Goal: Task Accomplishment & Management: Book appointment/travel/reservation

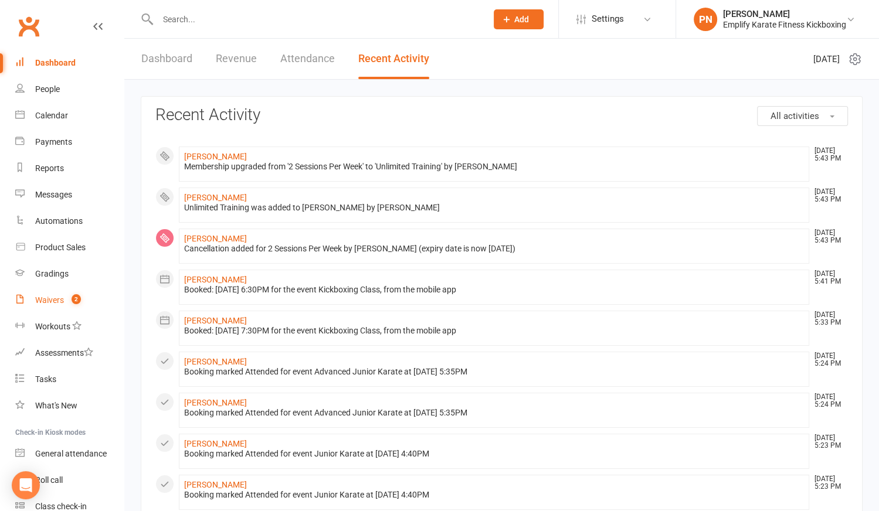
click at [55, 296] on div "Waivers" at bounding box center [49, 299] width 29 height 9
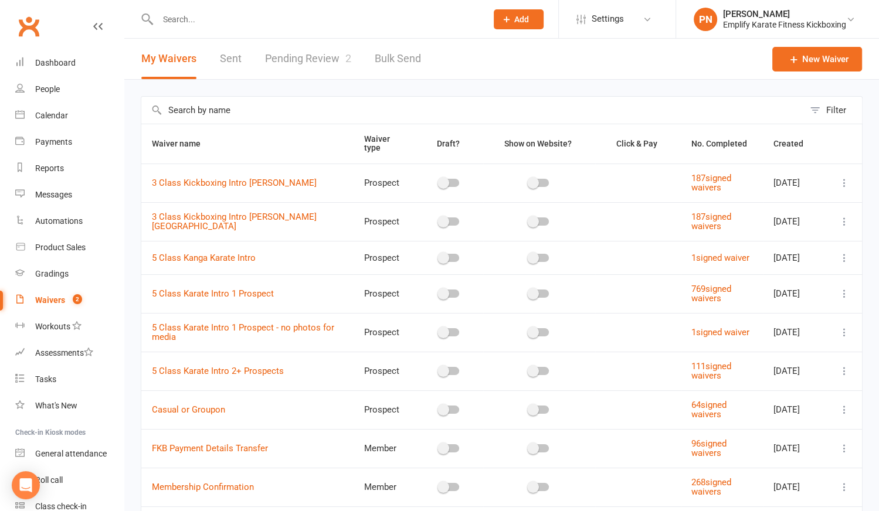
click at [333, 59] on link "Pending Review 2" at bounding box center [308, 59] width 86 height 40
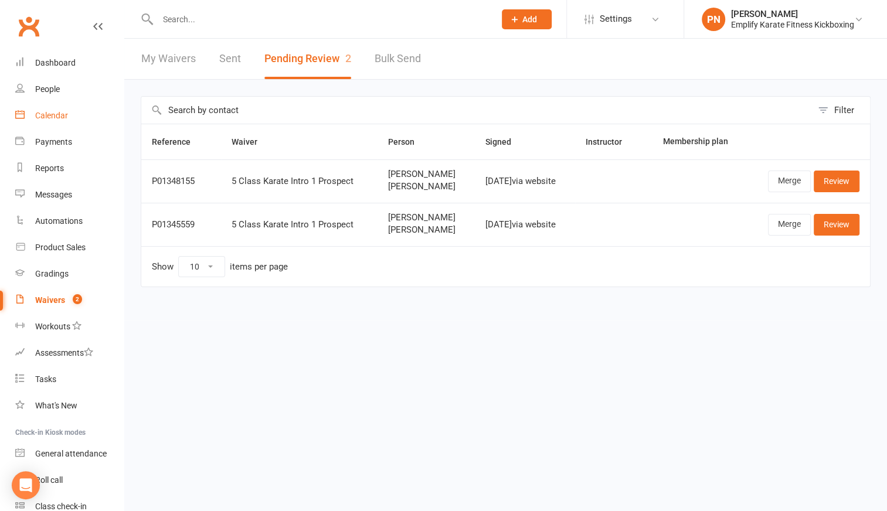
click at [59, 113] on div "Calendar" at bounding box center [51, 115] width 33 height 9
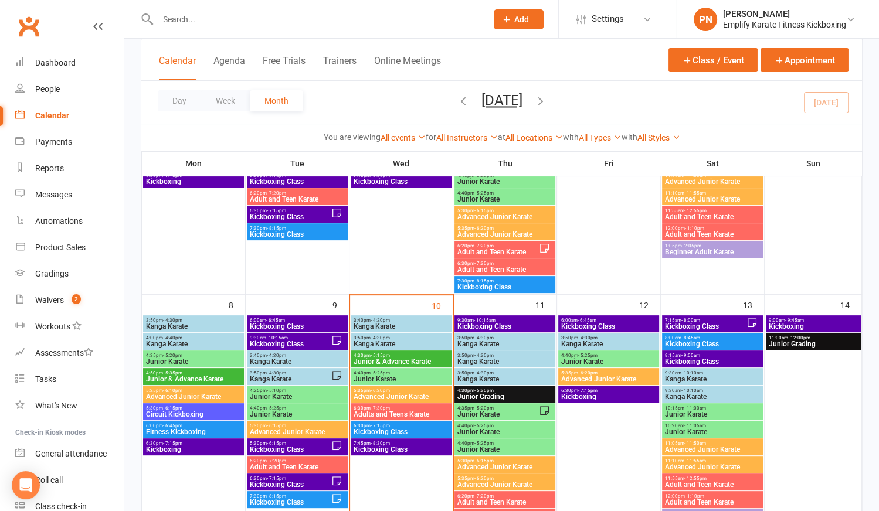
scroll to position [266, 0]
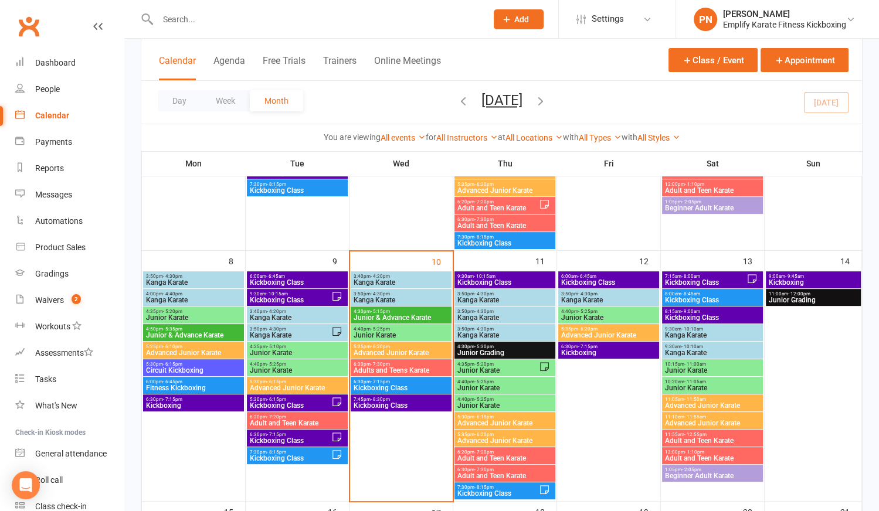
click at [393, 384] on span "Kickboxing Class" at bounding box center [401, 387] width 96 height 7
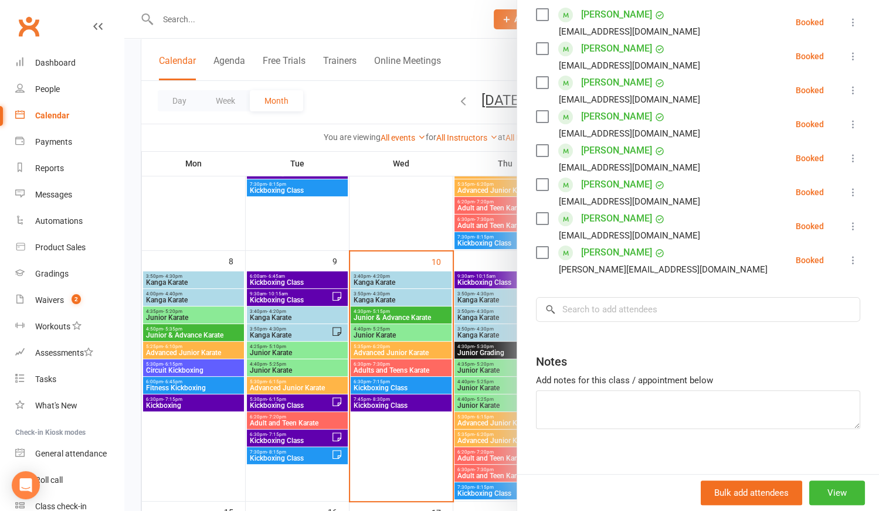
scroll to position [159, 0]
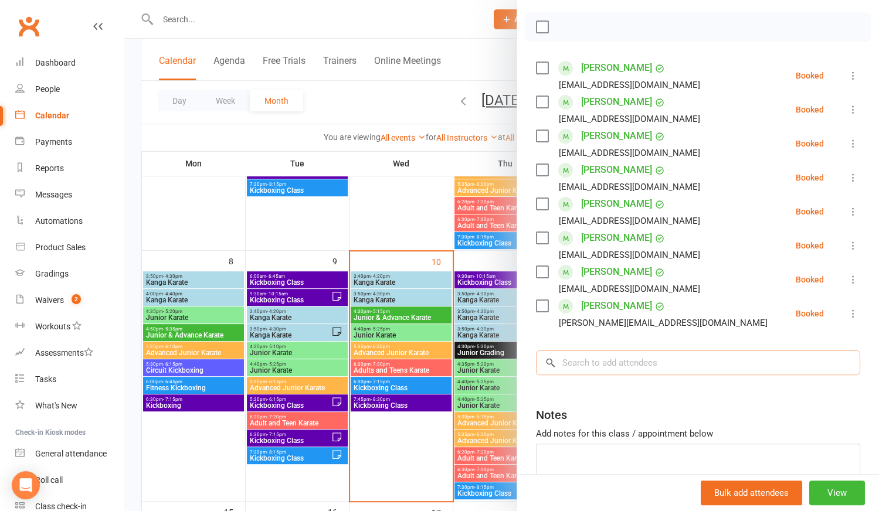
click at [627, 360] on input "search" at bounding box center [698, 362] width 324 height 25
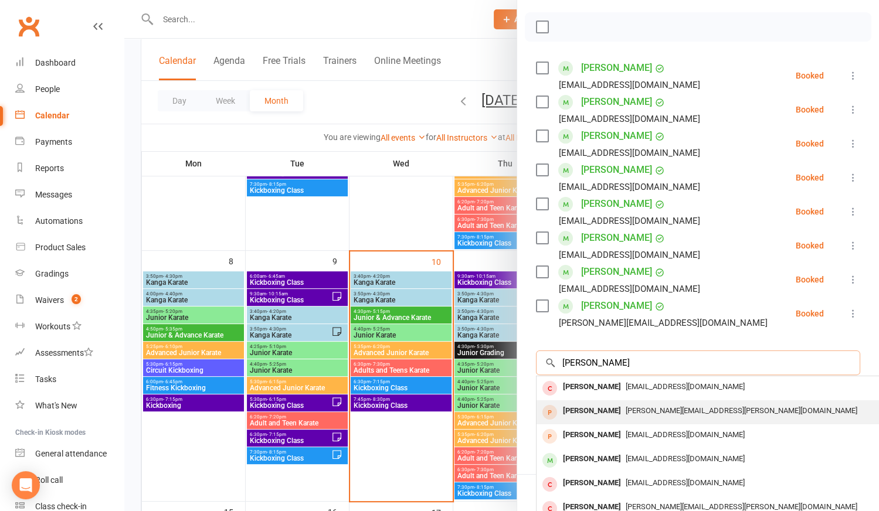
type input "[PERSON_NAME]"
click at [625, 412] on span "[PERSON_NAME][EMAIL_ADDRESS][PERSON_NAME][DOMAIN_NAME]" at bounding box center [740, 410] width 231 height 9
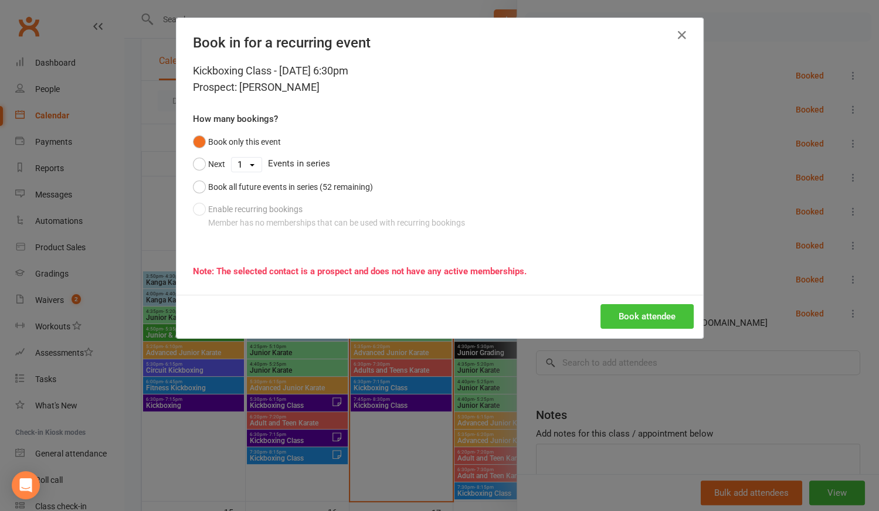
click at [624, 317] on button "Book attendee" at bounding box center [646, 316] width 93 height 25
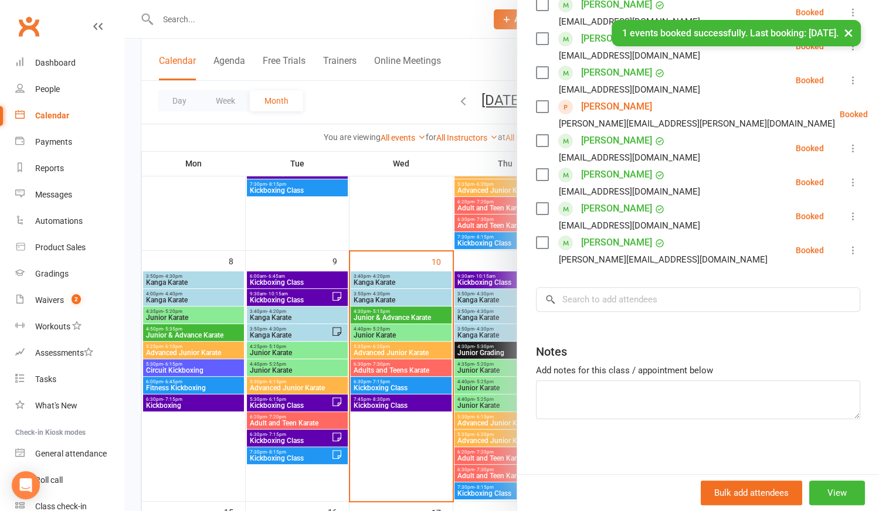
scroll to position [258, 0]
click at [605, 384] on textarea at bounding box center [698, 398] width 324 height 39
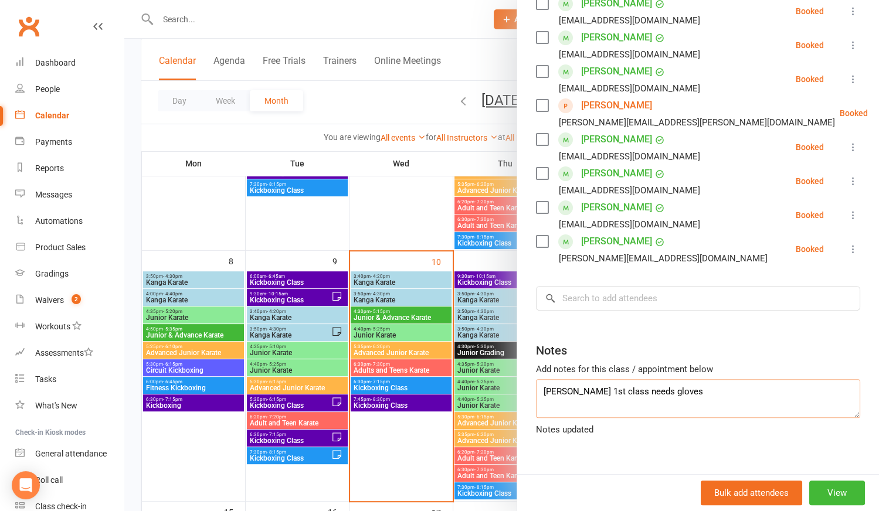
type textarea "[PERSON_NAME] 1st class needs gloves"
click at [419, 452] on div at bounding box center [501, 255] width 754 height 511
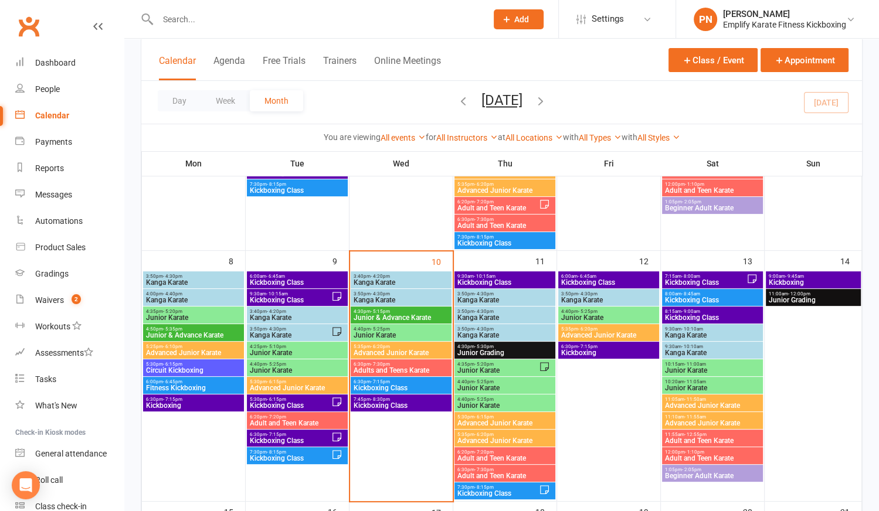
click at [433, 406] on span "Kickboxing Class" at bounding box center [401, 405] width 96 height 7
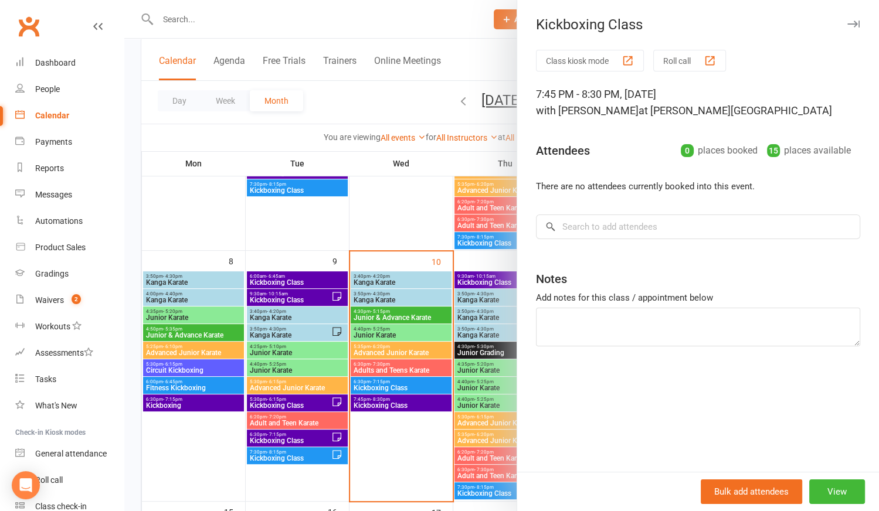
click at [204, 422] on div at bounding box center [501, 255] width 754 height 511
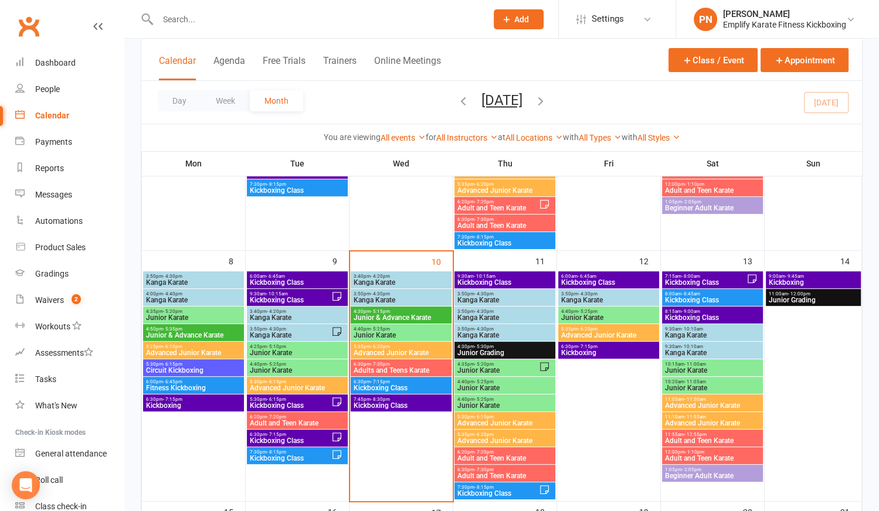
click at [409, 383] on span "6:30pm - 7:15pm" at bounding box center [401, 381] width 96 height 5
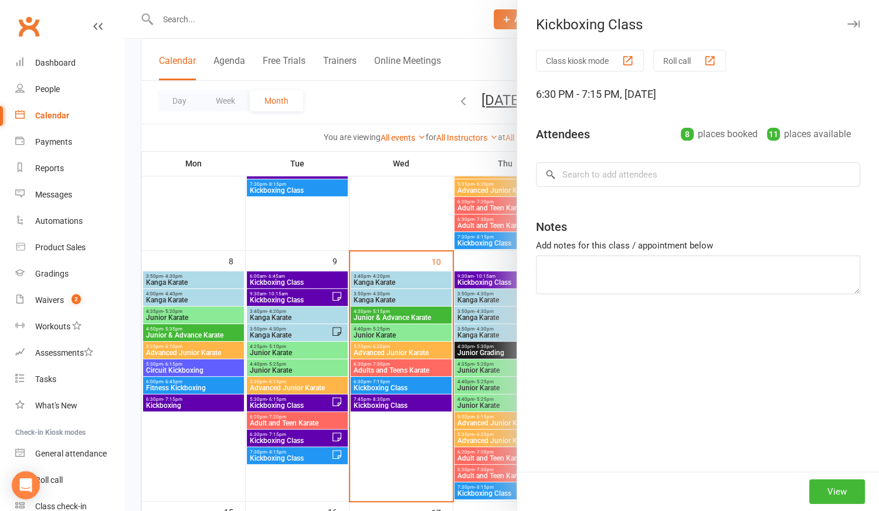
type textarea "[PERSON_NAME] 1st class needs gloves"
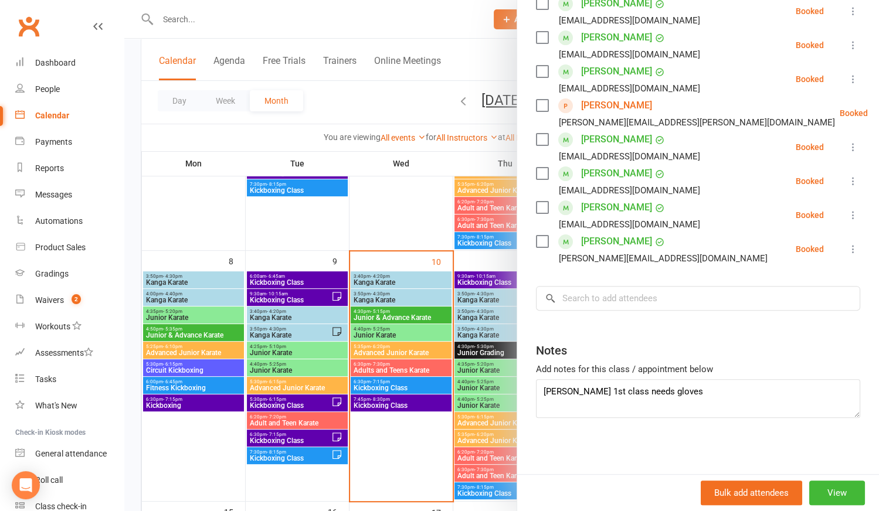
click at [432, 425] on div at bounding box center [501, 255] width 754 height 511
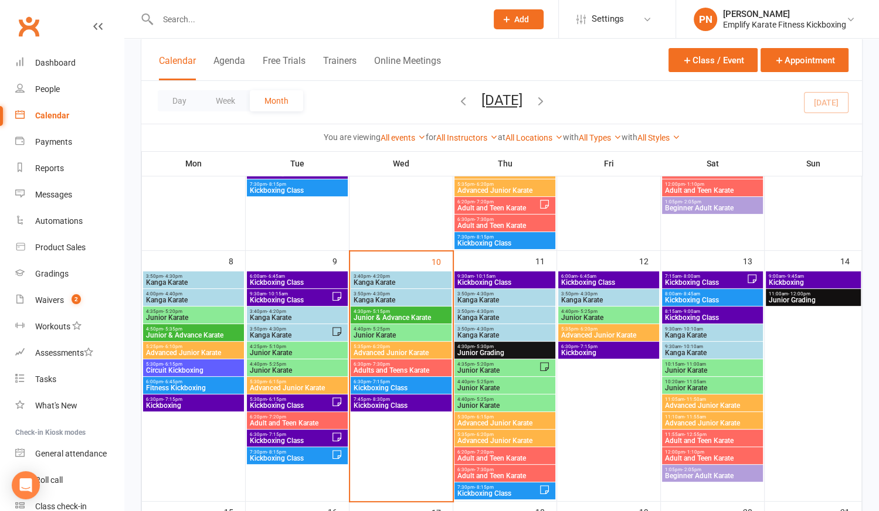
click at [428, 402] on span "Kickboxing Class" at bounding box center [401, 405] width 96 height 7
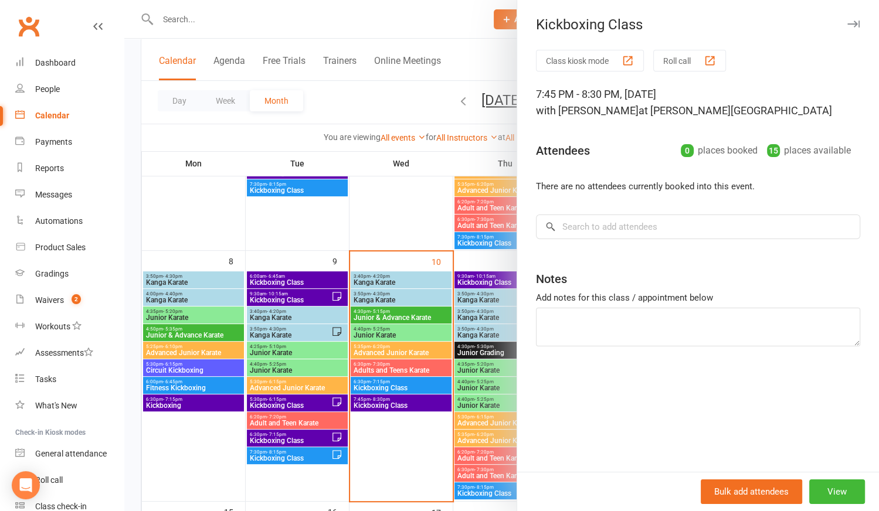
click at [392, 470] on div at bounding box center [501, 255] width 754 height 511
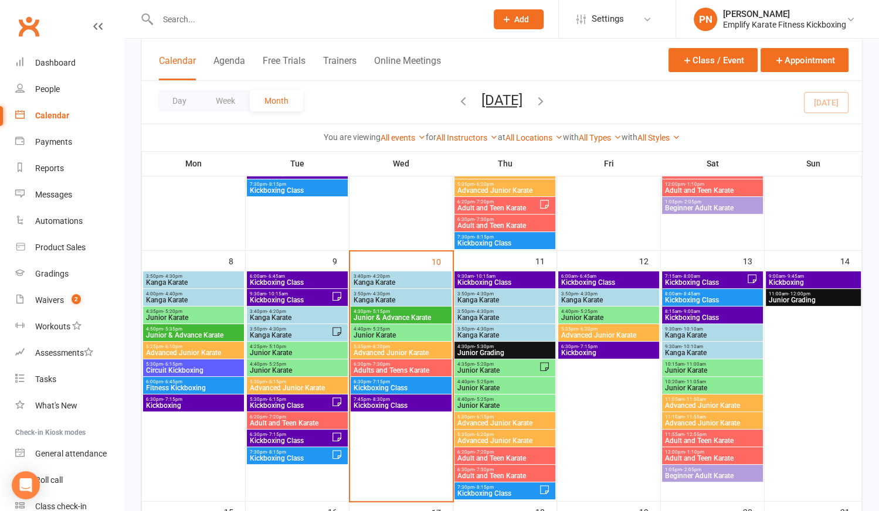
click at [412, 404] on span "Kickboxing Class" at bounding box center [401, 405] width 96 height 7
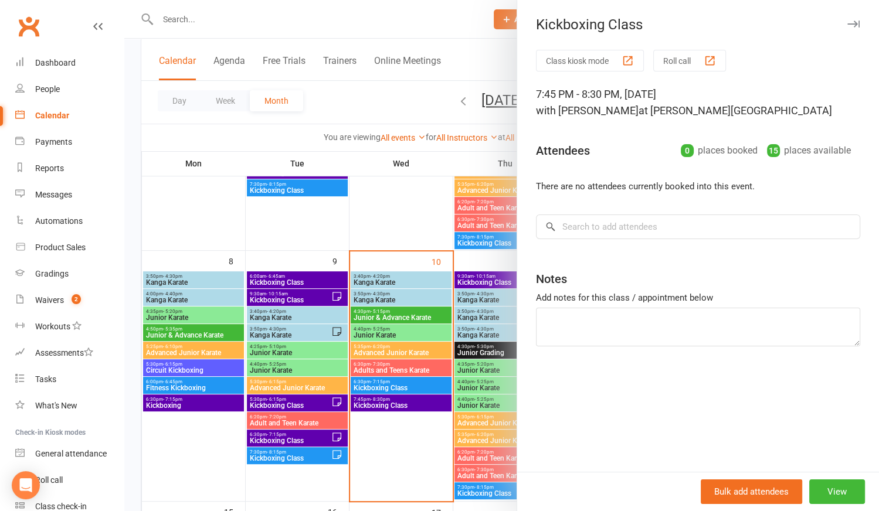
click at [402, 382] on div at bounding box center [501, 255] width 754 height 511
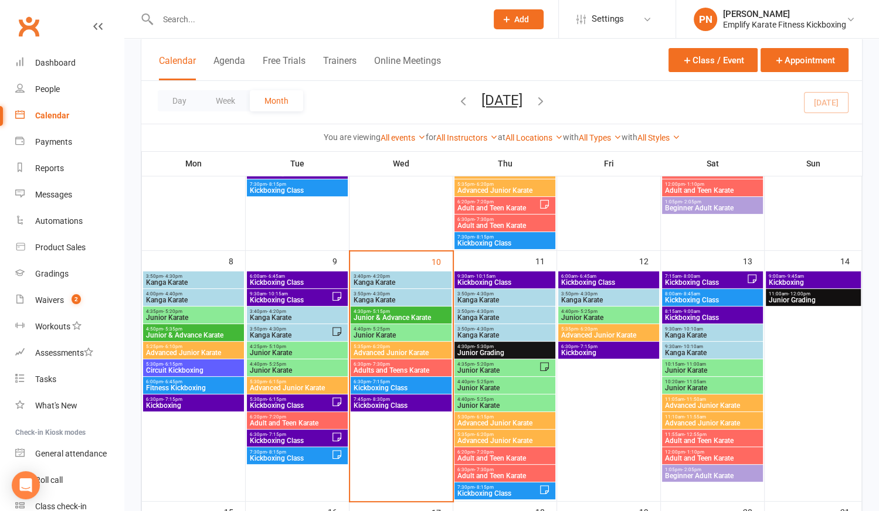
click at [402, 382] on span "6:30pm - 7:15pm" at bounding box center [401, 381] width 96 height 5
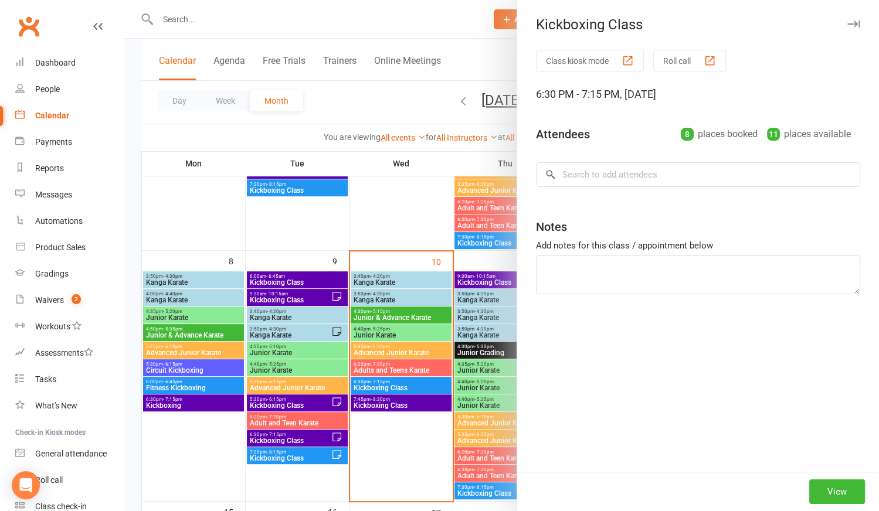
type textarea "[PERSON_NAME] 1st class needs gloves"
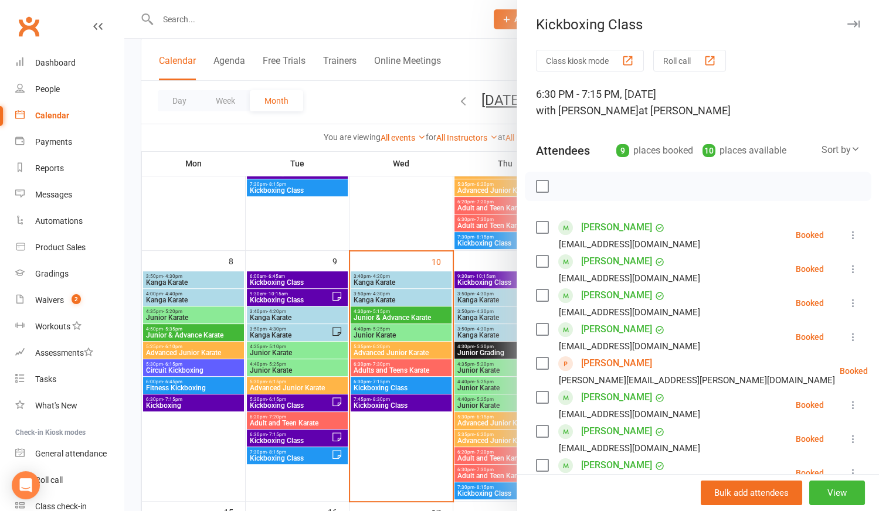
drag, startPoint x: 413, startPoint y: 421, endPoint x: 411, endPoint y: 412, distance: 9.5
click at [413, 422] on div at bounding box center [501, 255] width 754 height 511
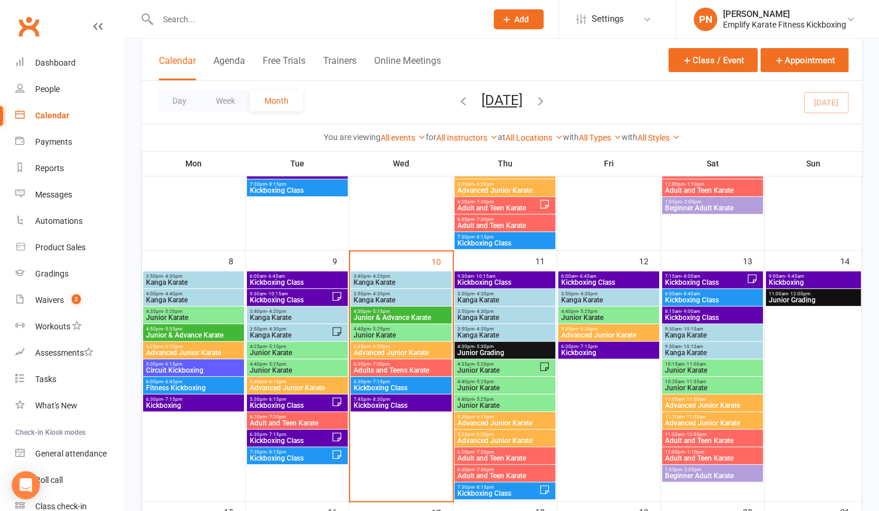
click at [411, 406] on span "Kickboxing Class" at bounding box center [401, 405] width 96 height 7
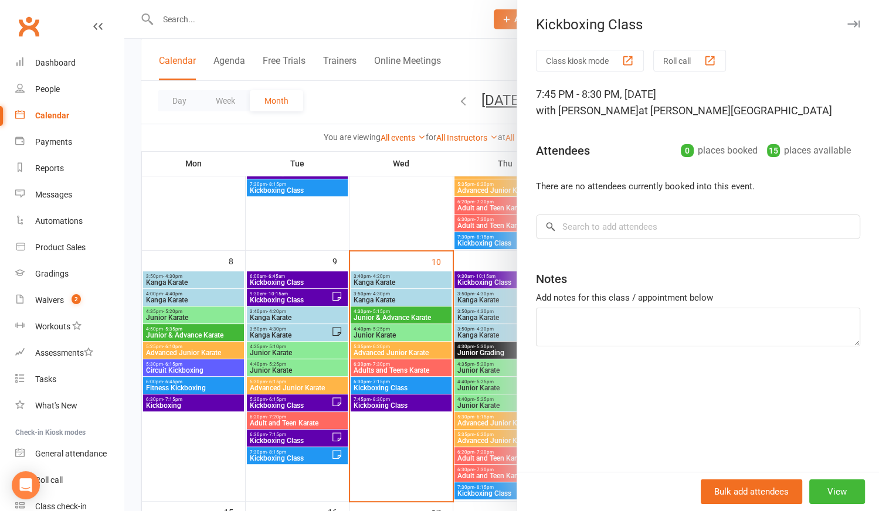
click at [414, 437] on div at bounding box center [501, 255] width 754 height 511
